Goal: Task Accomplishment & Management: Use online tool/utility

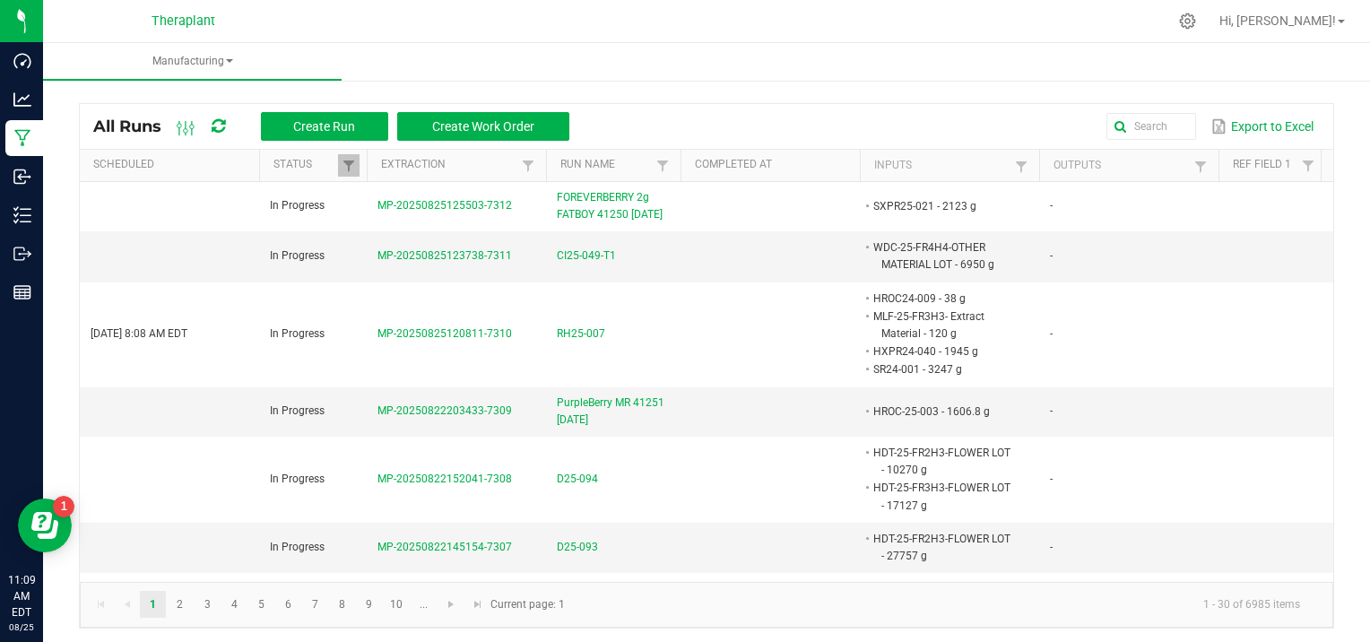
click at [417, 57] on ul "Manufacturing" at bounding box center [728, 62] width 1370 height 39
click at [321, 119] on span "Create Run" at bounding box center [324, 126] width 62 height 14
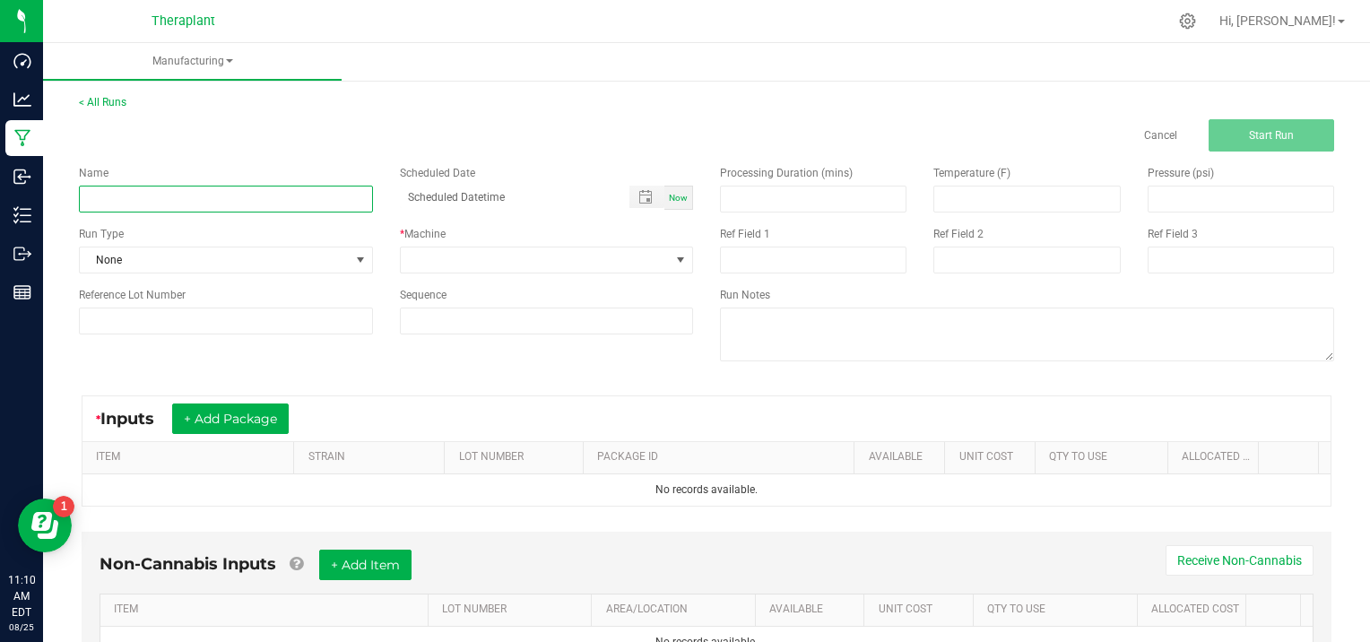
click at [153, 191] on input at bounding box center [226, 199] width 294 height 27
type input "WEDDING CAKE Ig INFUED BLUNTS 41252 [DATE]"
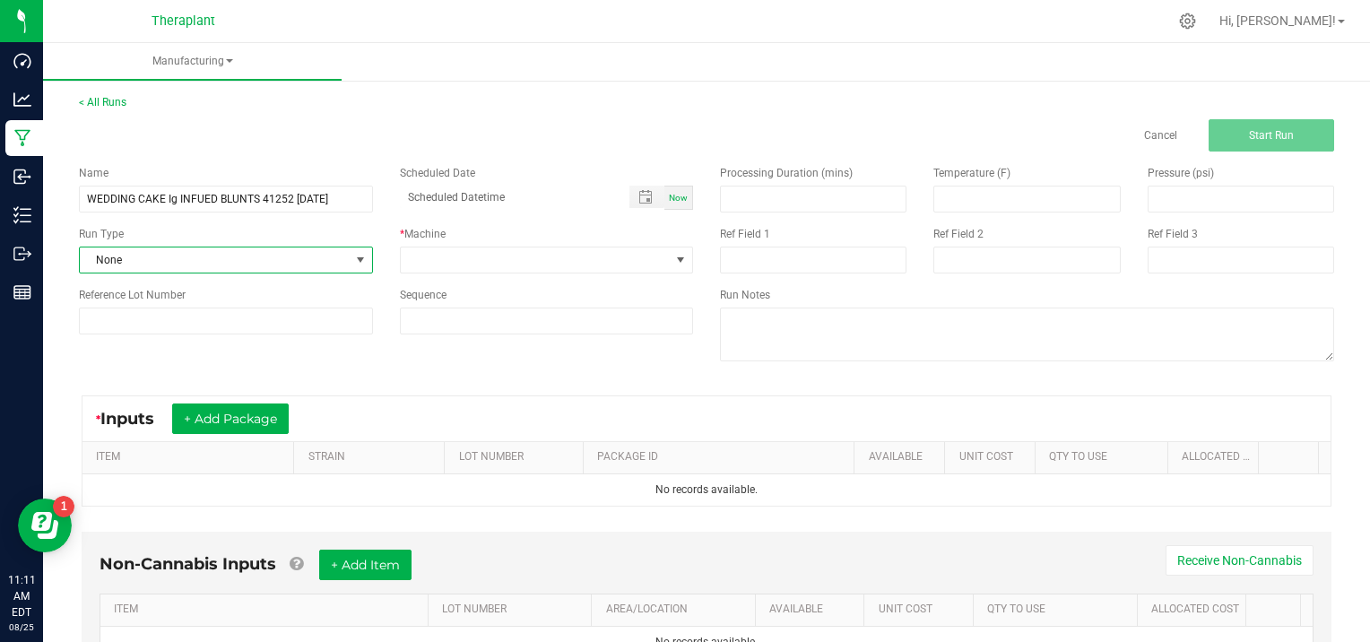
click at [355, 258] on span at bounding box center [360, 260] width 14 height 14
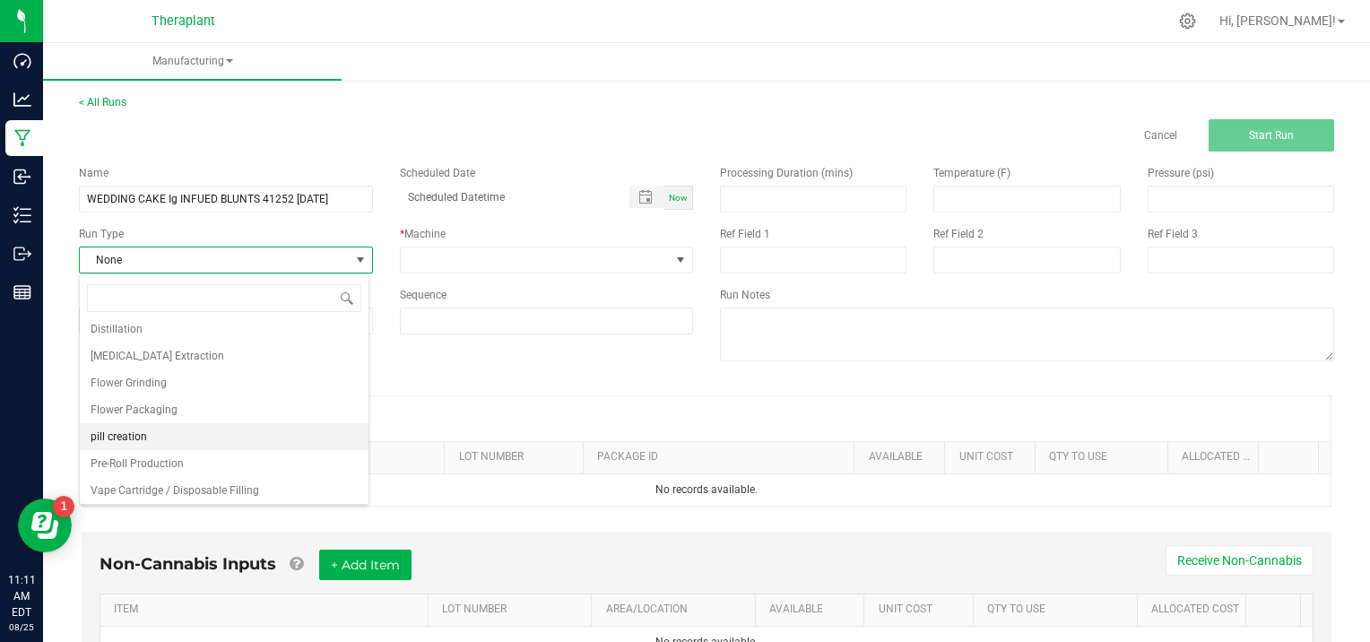
scroll to position [116, 0]
click at [191, 459] on li "Pre-Roll Production" at bounding box center [224, 460] width 289 height 27
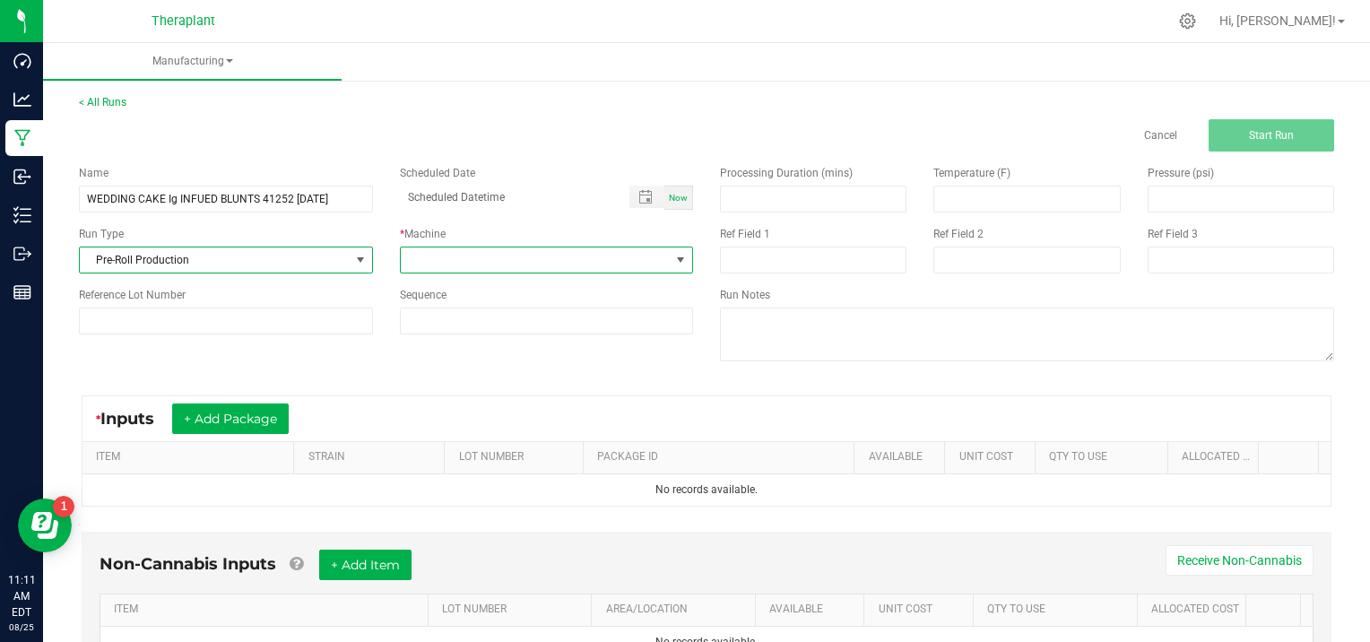
click at [677, 262] on span at bounding box center [680, 260] width 14 height 14
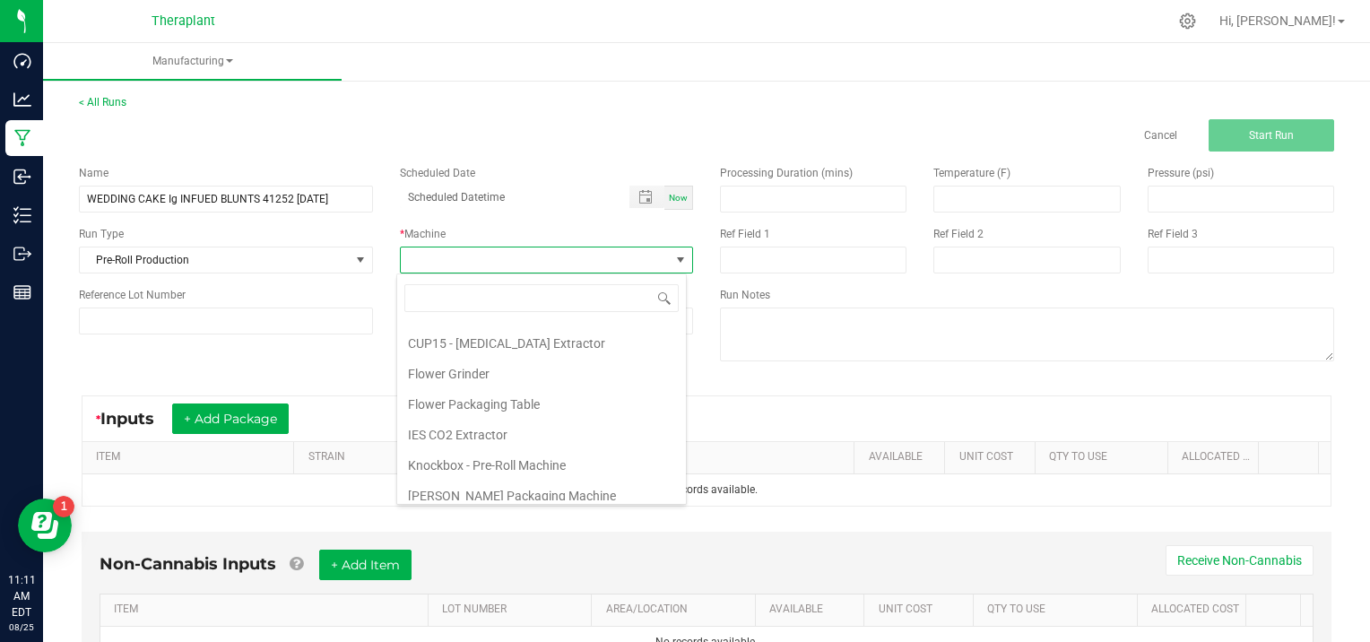
scroll to position [91, 0]
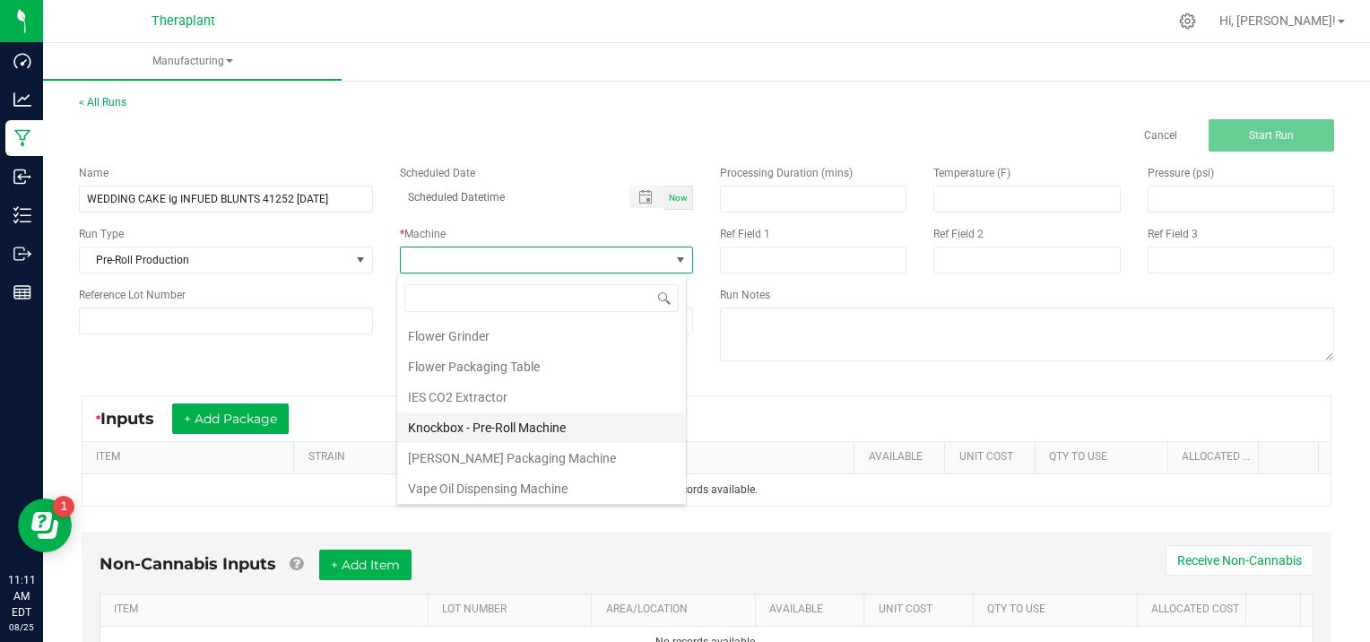
click at [563, 418] on li "Knockbox - Pre-Roll Machine" at bounding box center [541, 427] width 289 height 30
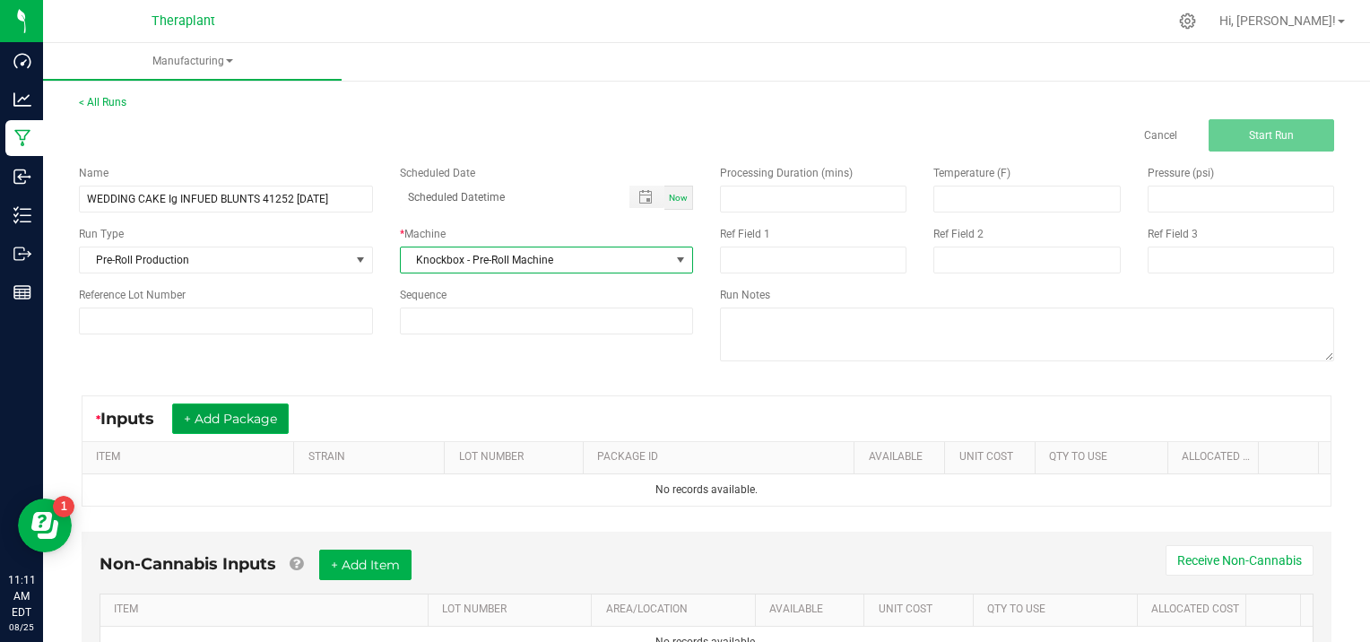
click at [247, 412] on button "+ Add Package" at bounding box center [230, 419] width 117 height 30
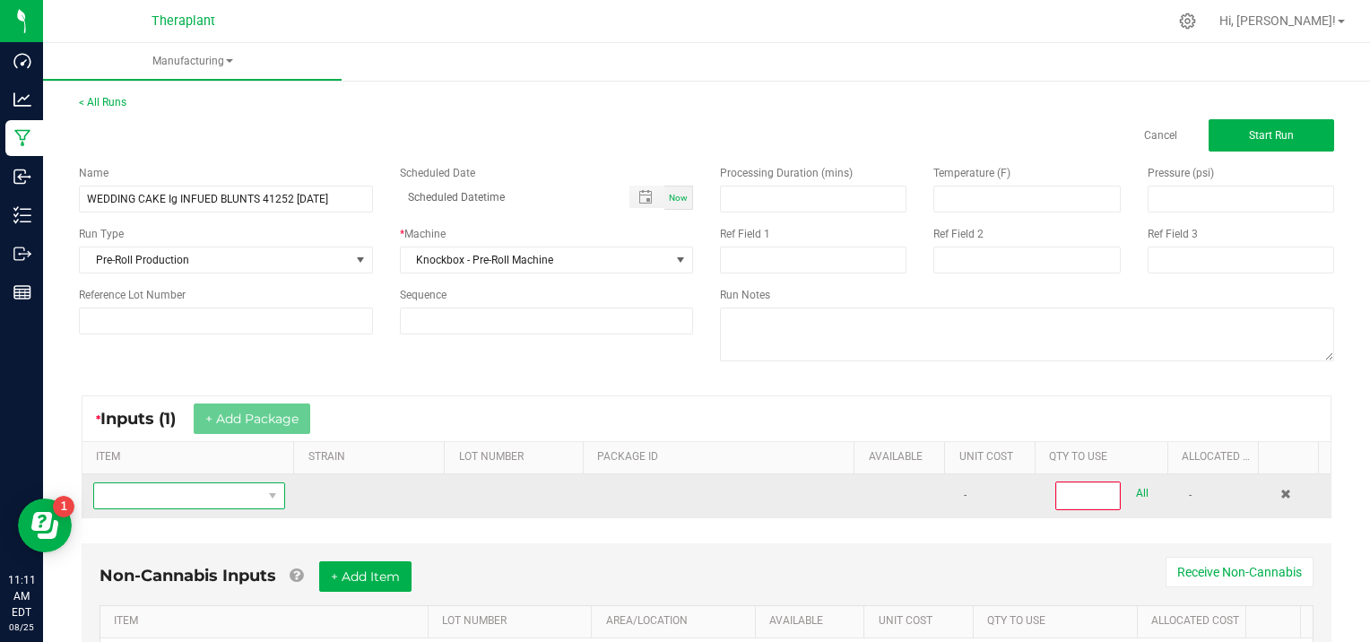
click at [174, 499] on span "NO DATA FOUND" at bounding box center [178, 495] width 168 height 25
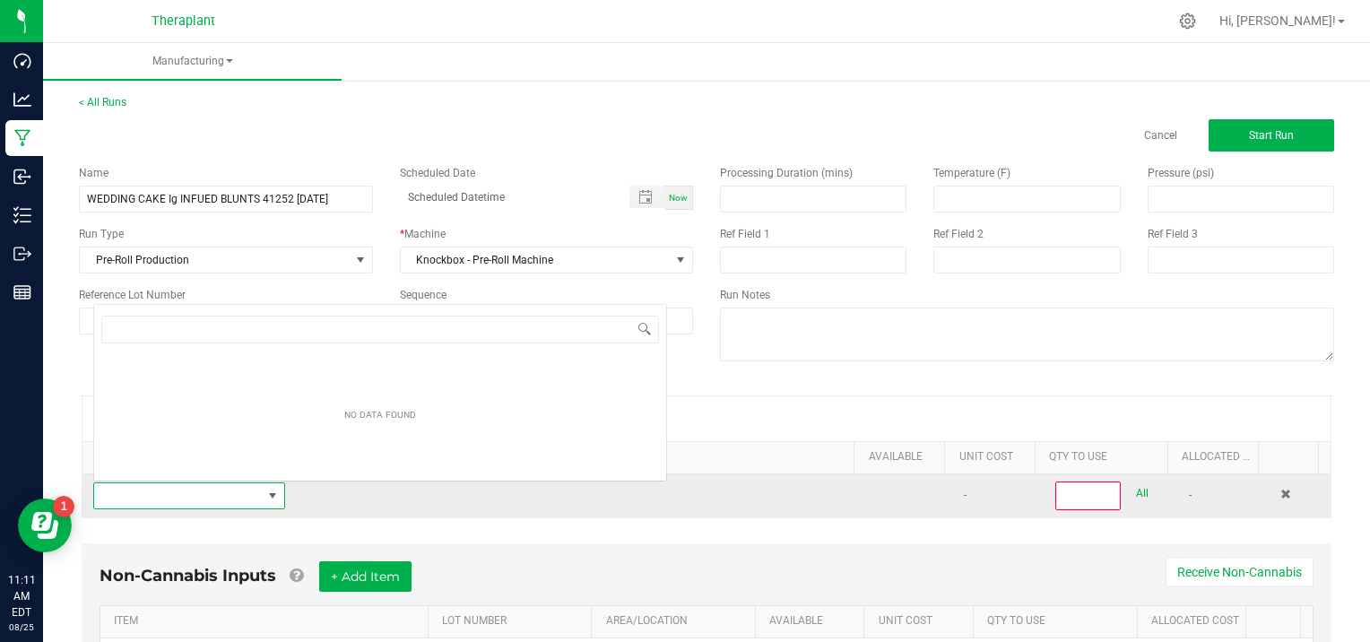
scroll to position [26, 185]
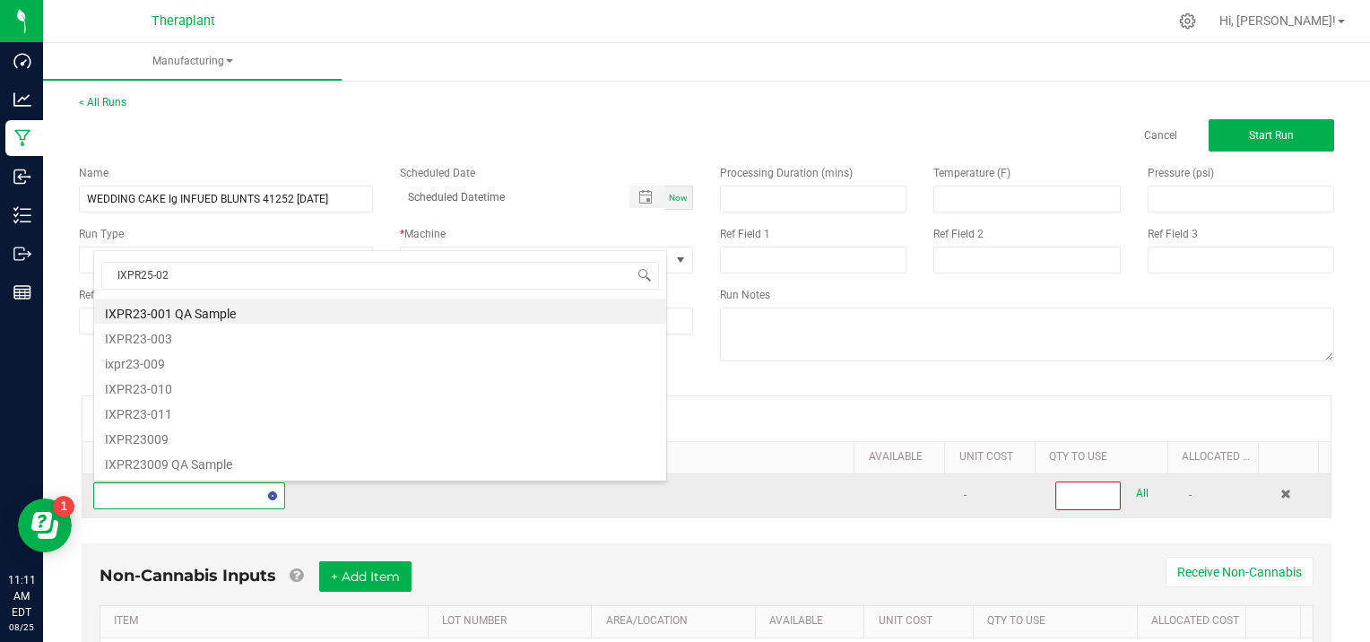
type input "IXPR25-026"
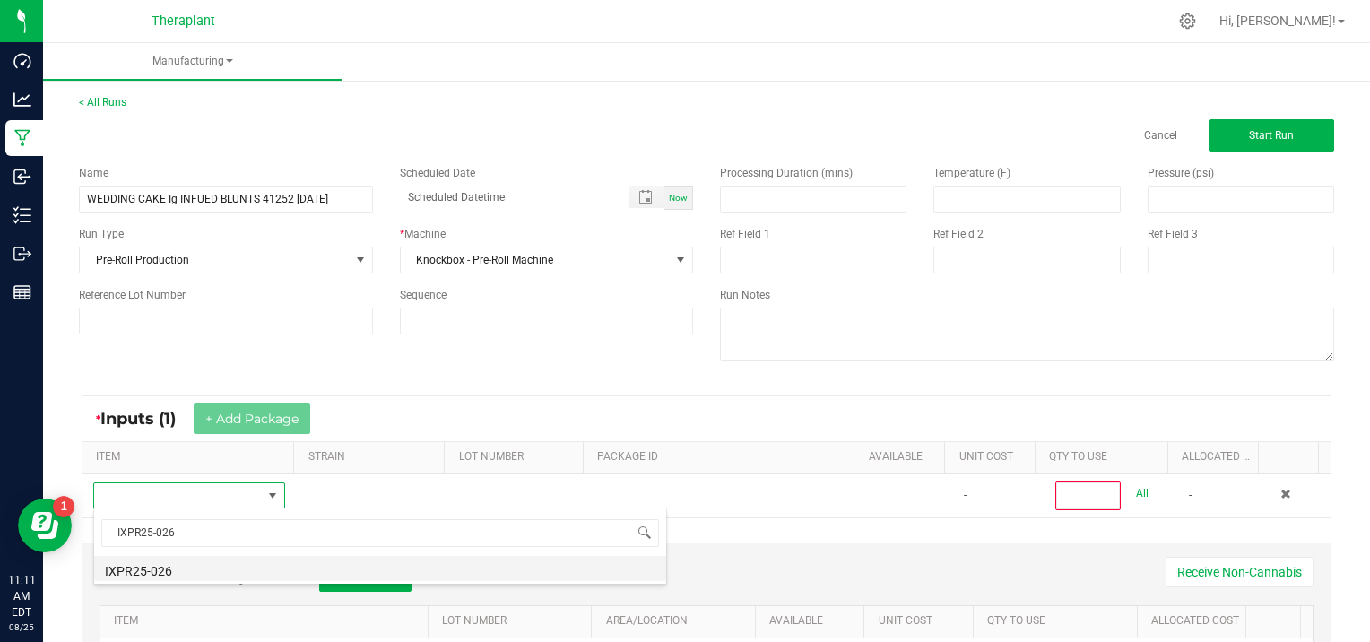
click at [232, 565] on li "IXPR25-026" at bounding box center [380, 568] width 572 height 25
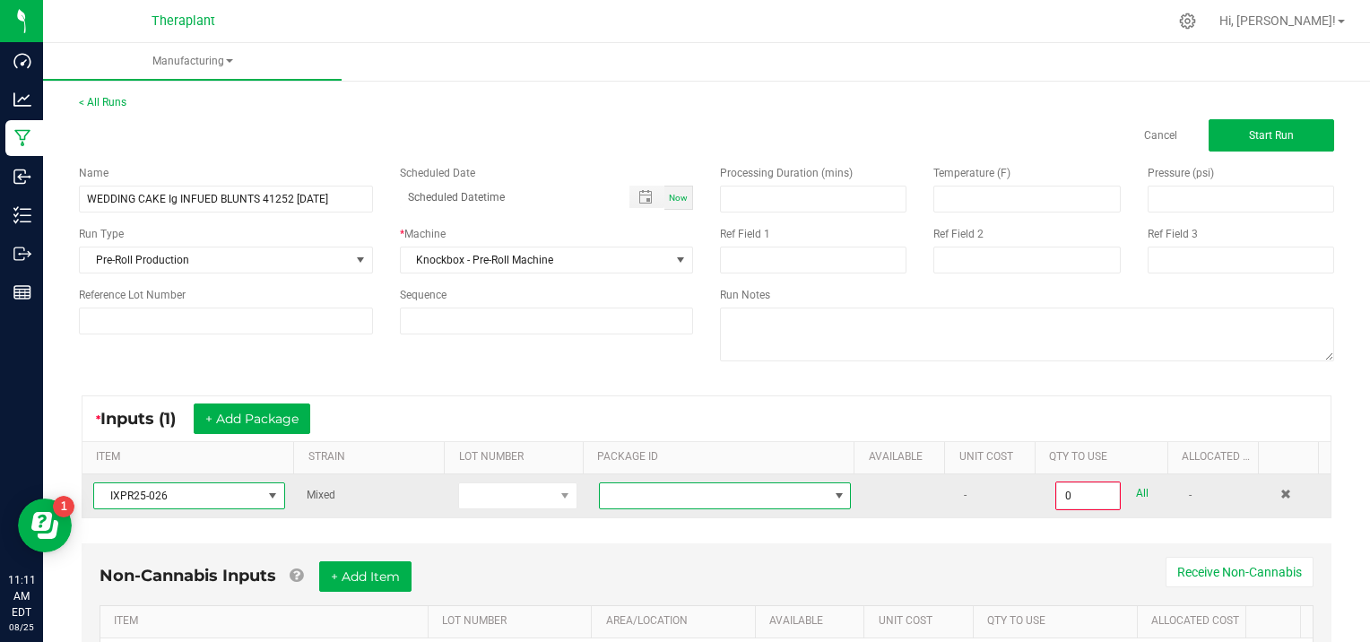
click at [832, 489] on span at bounding box center [839, 496] width 14 height 14
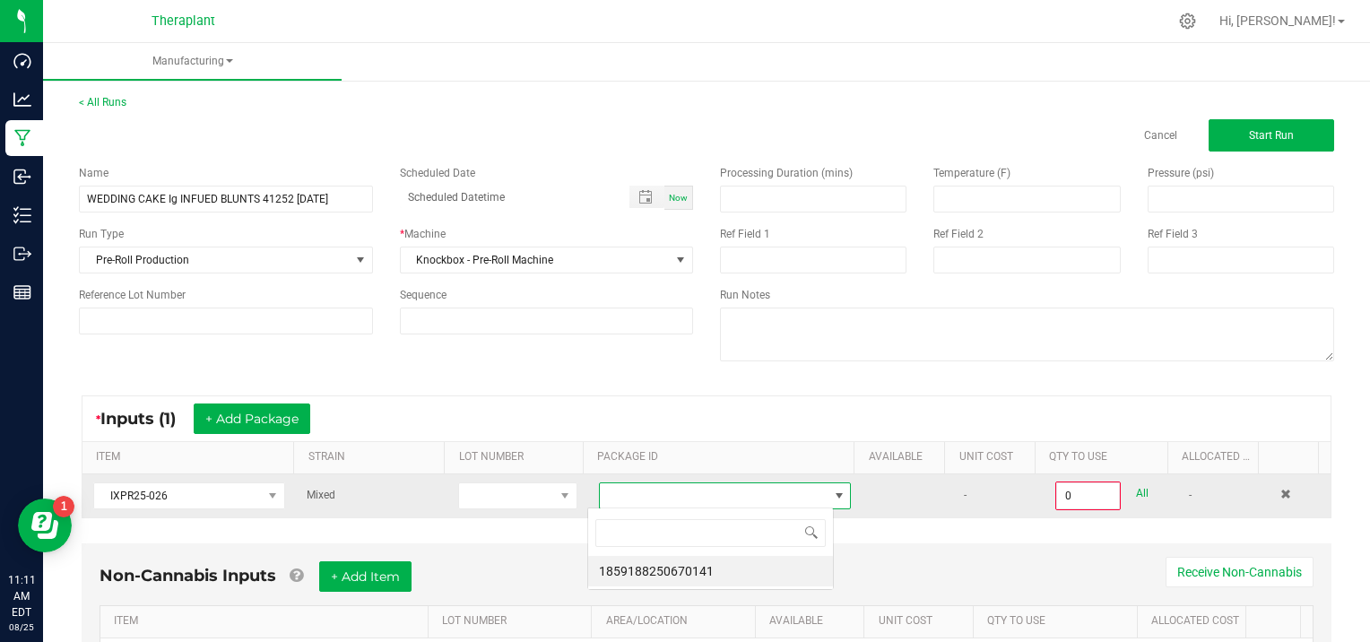
scroll to position [26, 246]
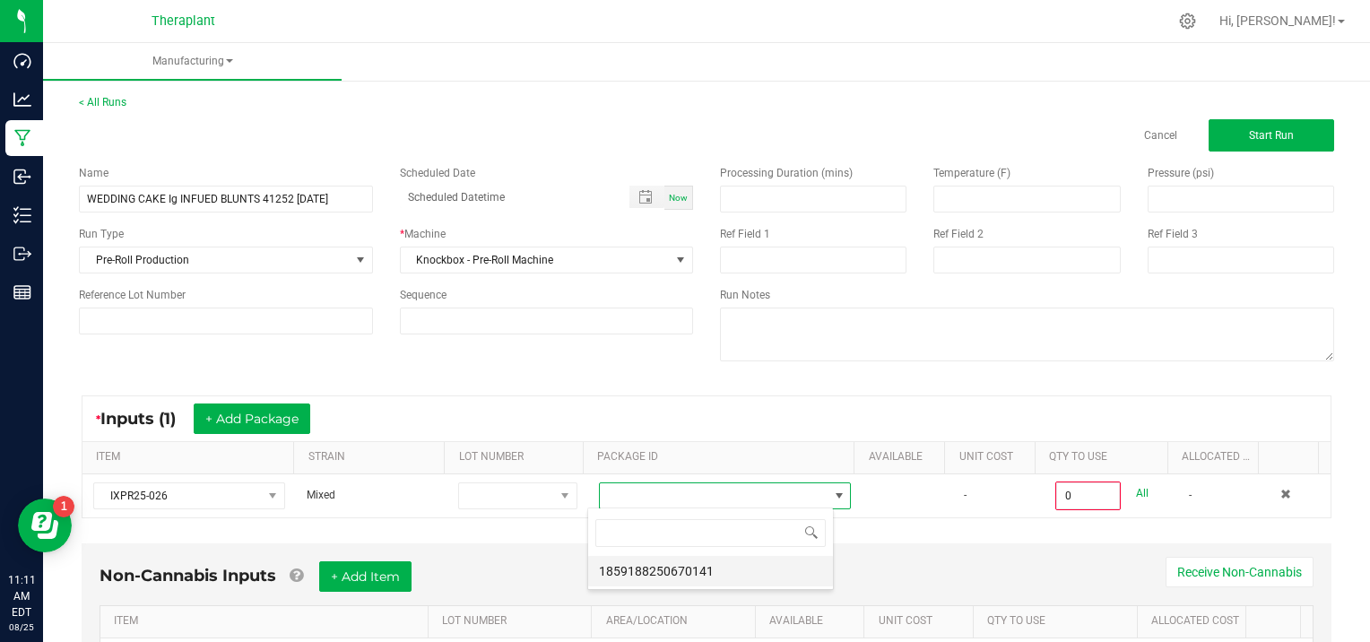
click at [725, 576] on li "1859188250670141" at bounding box center [710, 571] width 245 height 30
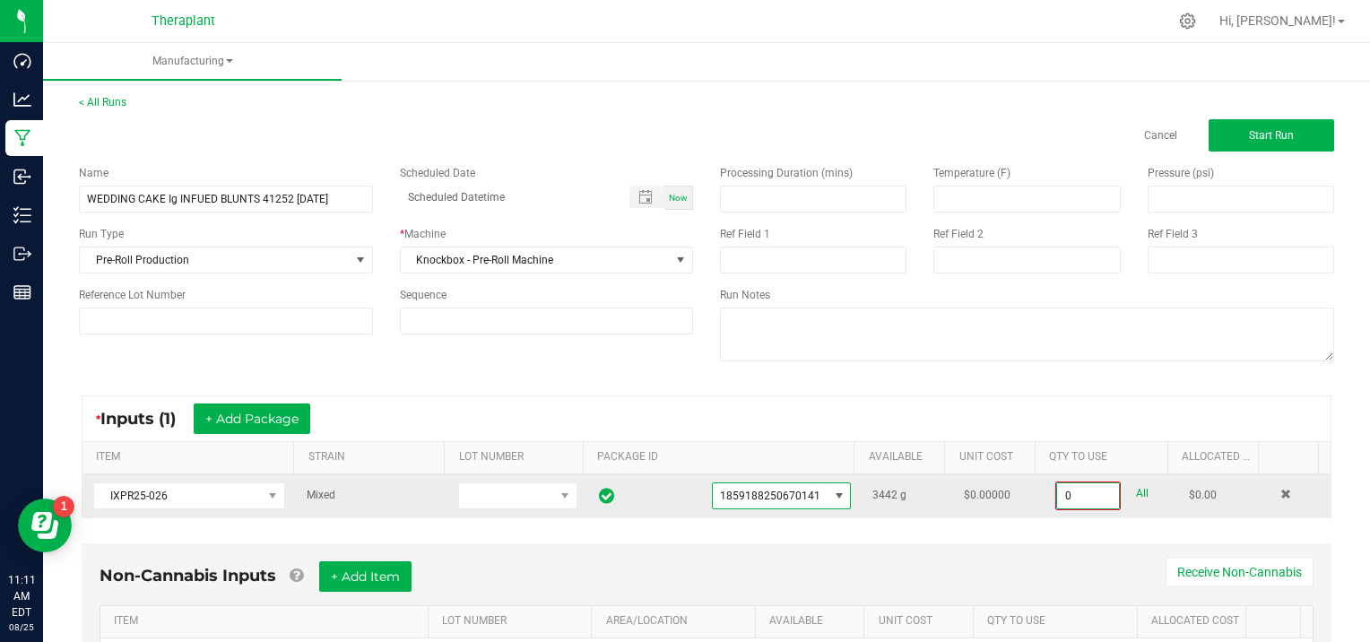
click at [1090, 492] on input "0" at bounding box center [1088, 495] width 62 height 25
click at [1136, 490] on link "All" at bounding box center [1142, 494] width 13 height 24
type input "3442.0000 g"
click at [1249, 132] on span "Start Run" at bounding box center [1271, 135] width 45 height 13
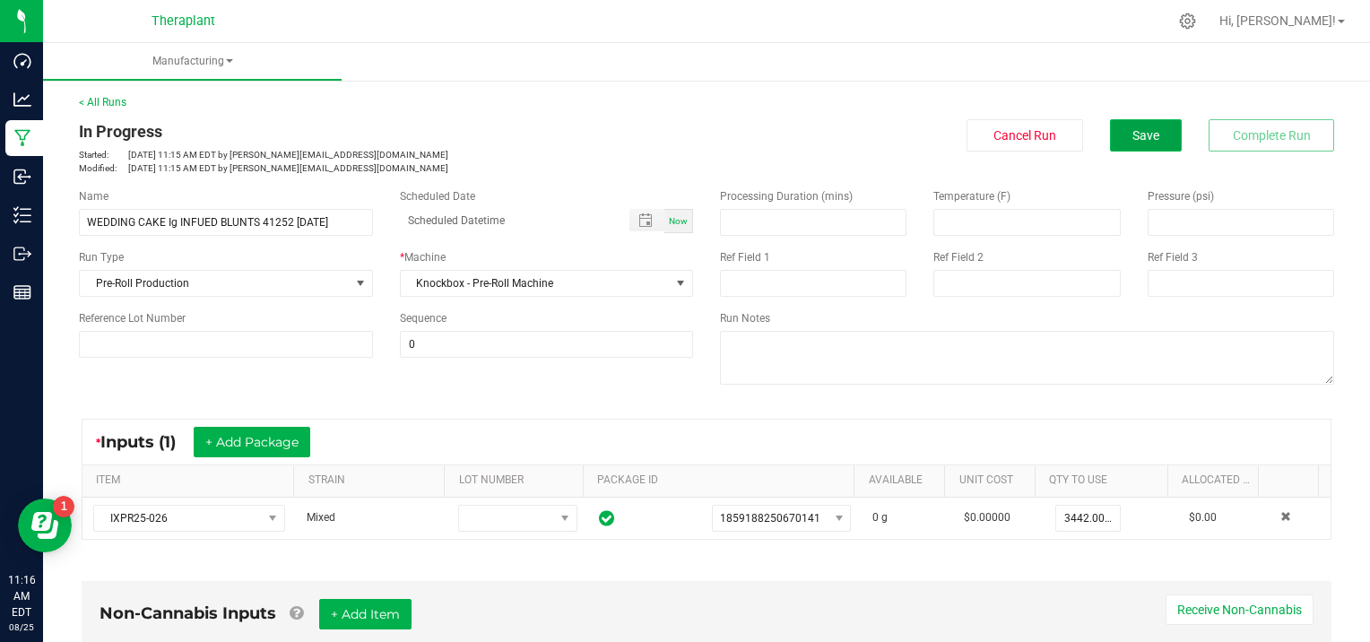
click at [1133, 141] on span "Save" at bounding box center [1146, 135] width 27 height 14
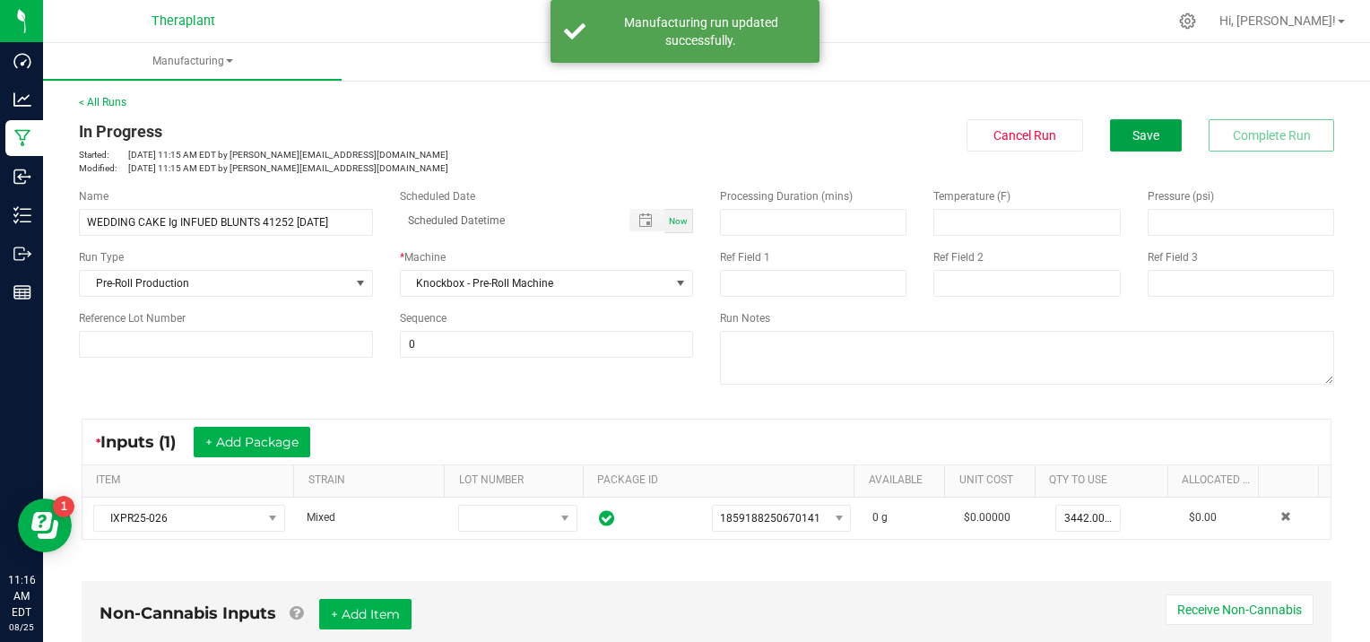
click at [1133, 141] on span "Save" at bounding box center [1146, 135] width 27 height 14
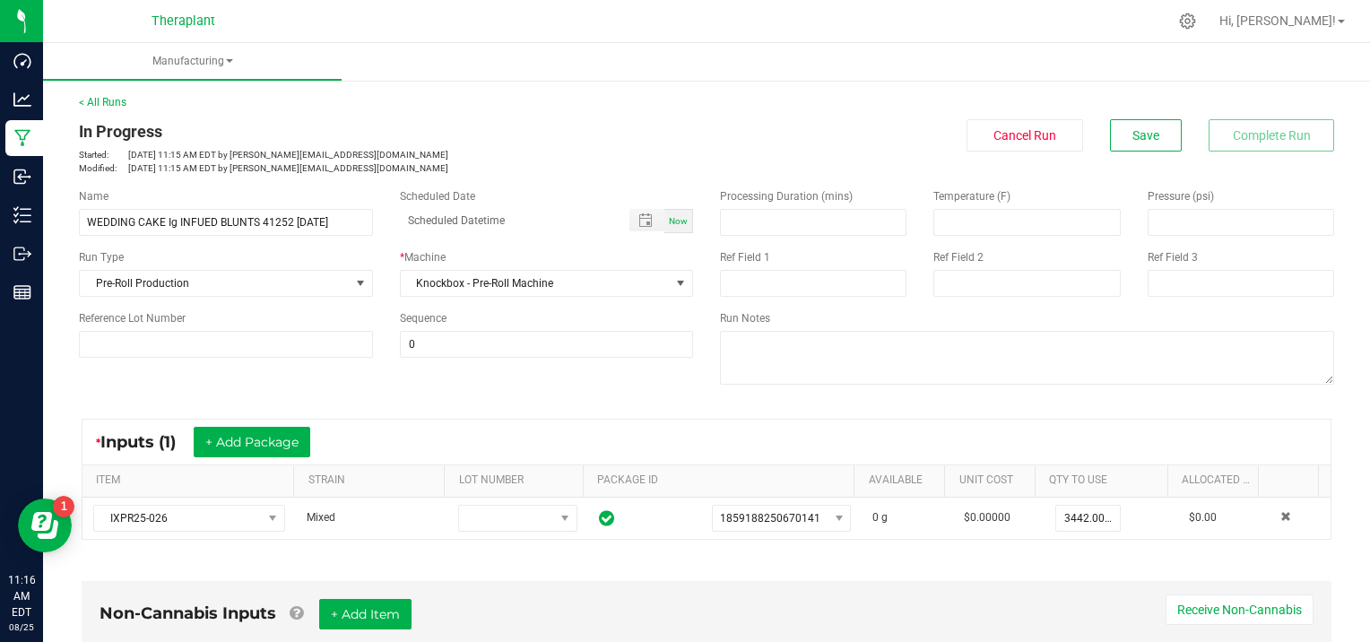
click at [941, 627] on div "Non-Cannabis Inputs + Add Item Receive Non-Cannabis" at bounding box center [707, 621] width 1214 height 44
click at [1133, 141] on span "Save" at bounding box center [1146, 135] width 27 height 14
click at [1110, 134] on button "Save" at bounding box center [1146, 135] width 72 height 32
click at [1112, 128] on button "Save" at bounding box center [1146, 135] width 72 height 32
click at [1133, 141] on span "Save" at bounding box center [1146, 135] width 27 height 14
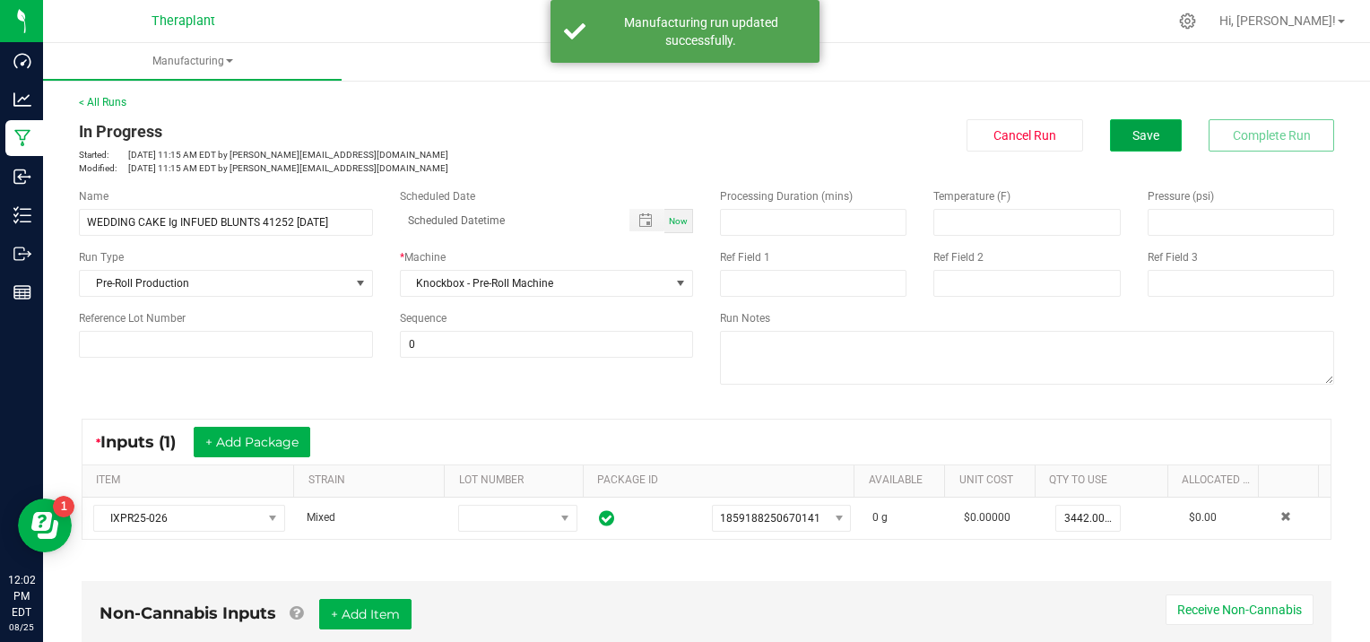
click at [1133, 128] on span "Save" at bounding box center [1146, 135] width 27 height 14
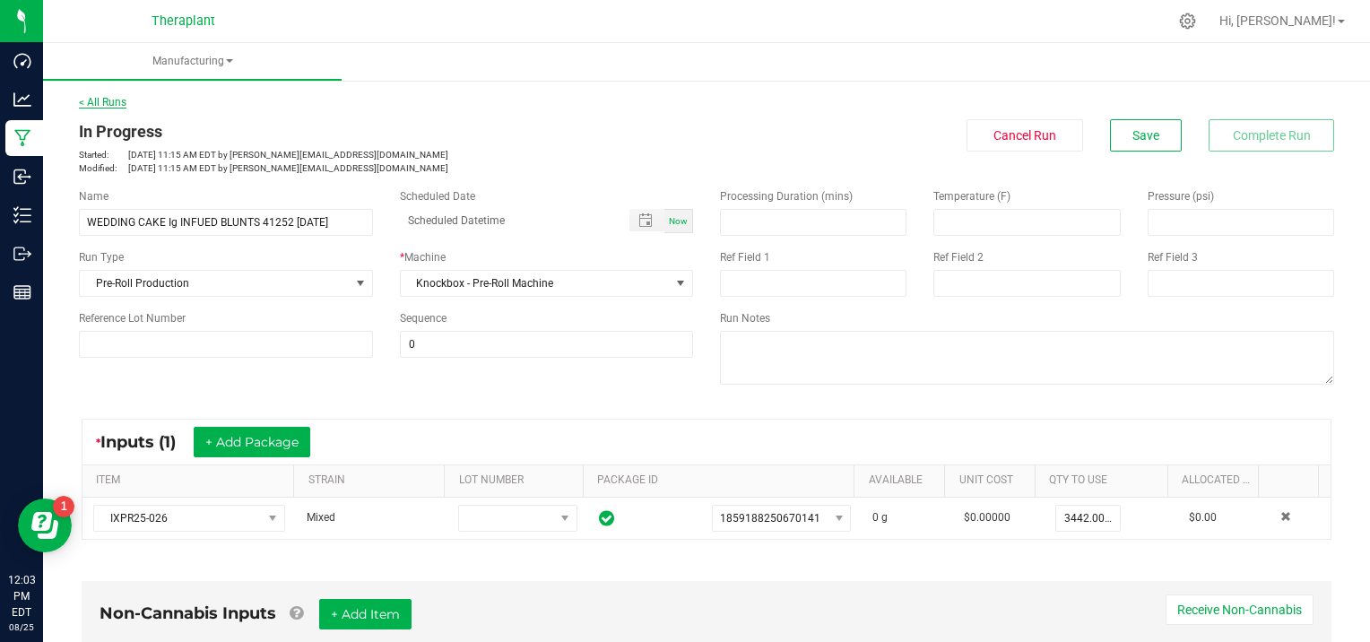
click at [99, 101] on link "< All Runs" at bounding box center [103, 102] width 48 height 13
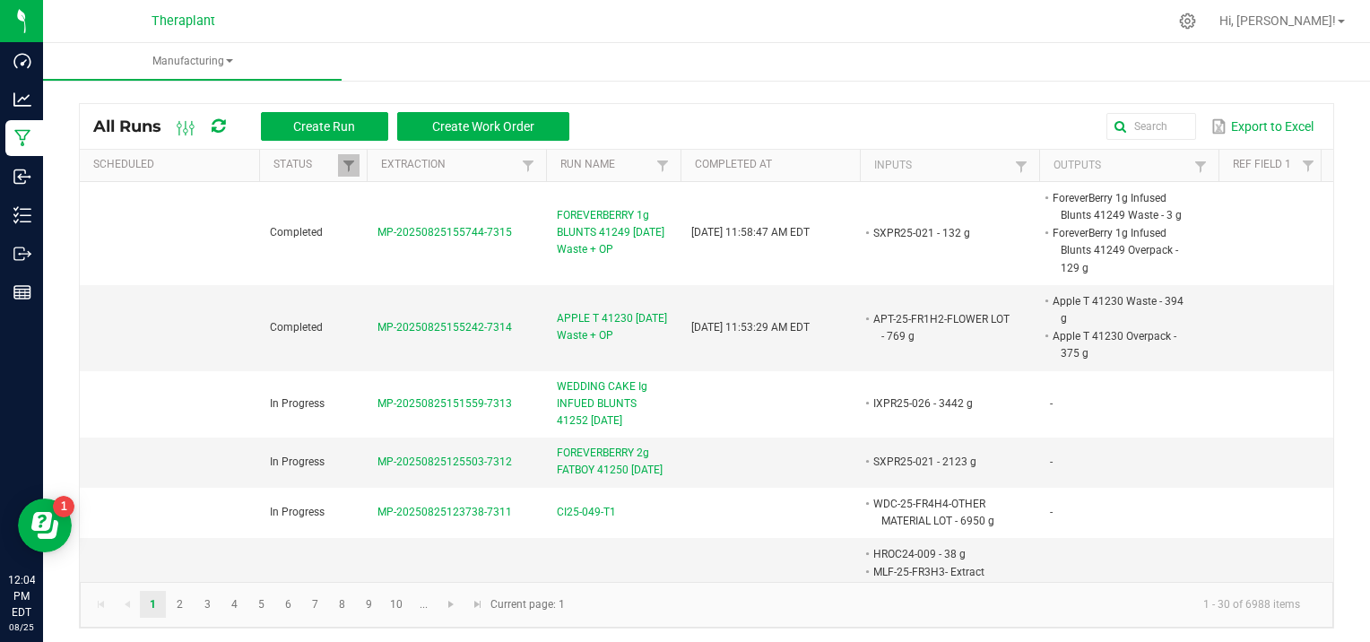
click at [661, 606] on kendo-pager-info "1 - 30 of 6988 items" at bounding box center [945, 605] width 739 height 30
click at [943, 612] on kendo-pager-info "1 - 30 of 6988 items" at bounding box center [945, 605] width 739 height 30
click at [806, 621] on kendo-pager "1 2 3 4 5 6 7 8 9 10 ... 1 - 30 of 6988 items Current page: 1" at bounding box center [707, 605] width 1254 height 46
